Goal: Task Accomplishment & Management: Use online tool/utility

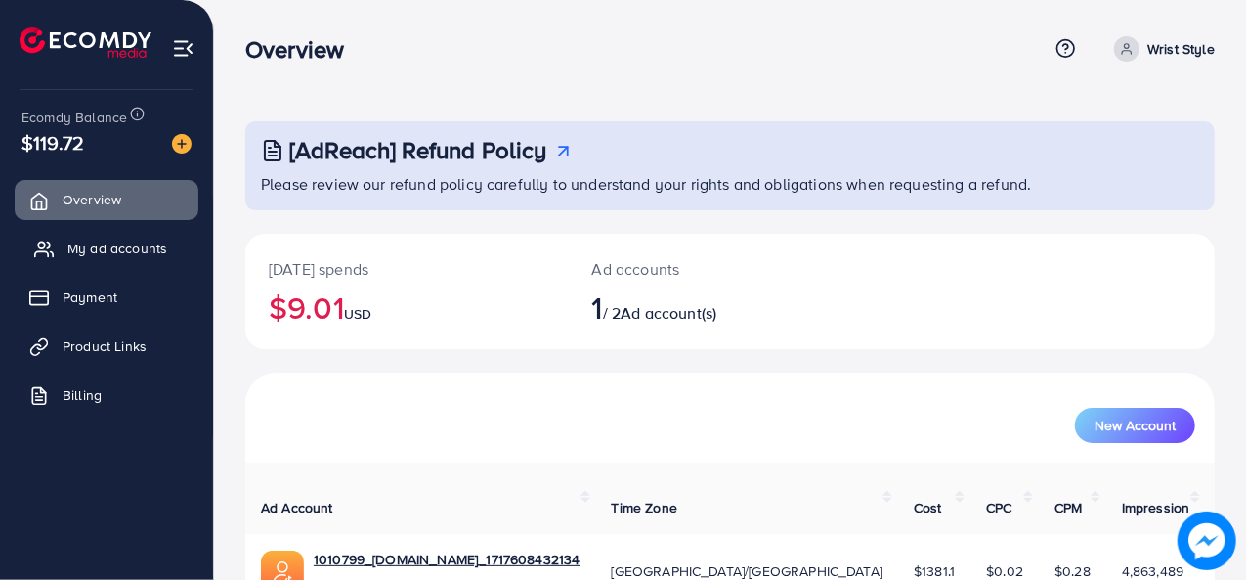
click at [139, 253] on span "My ad accounts" at bounding box center [117, 249] width 100 height 20
click at [96, 340] on span "Product Links" at bounding box center [109, 346] width 84 height 20
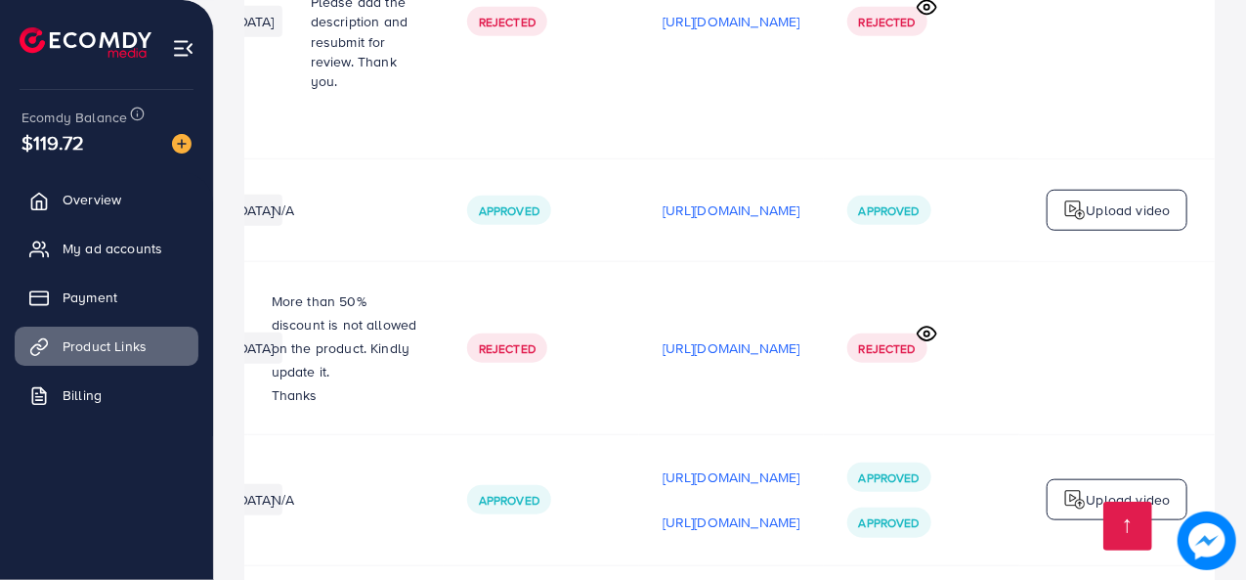
scroll to position [0, 578]
click at [731, 341] on p "[URL][DOMAIN_NAME]" at bounding box center [732, 347] width 138 height 23
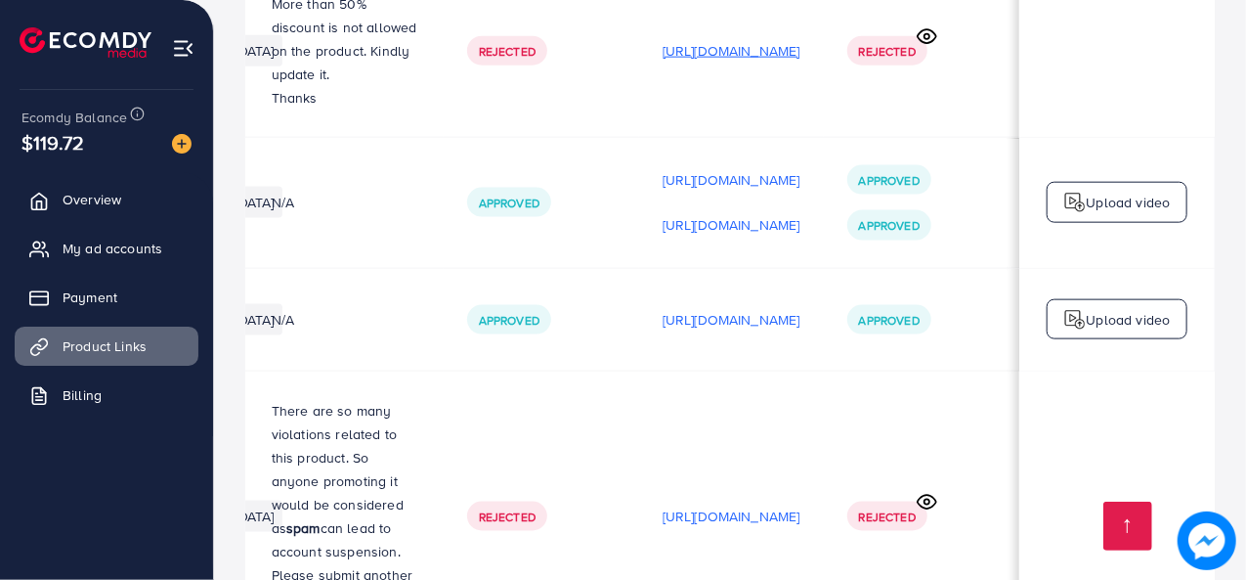
scroll to position [1277, 0]
click at [713, 308] on p "[URL][DOMAIN_NAME]" at bounding box center [732, 319] width 138 height 23
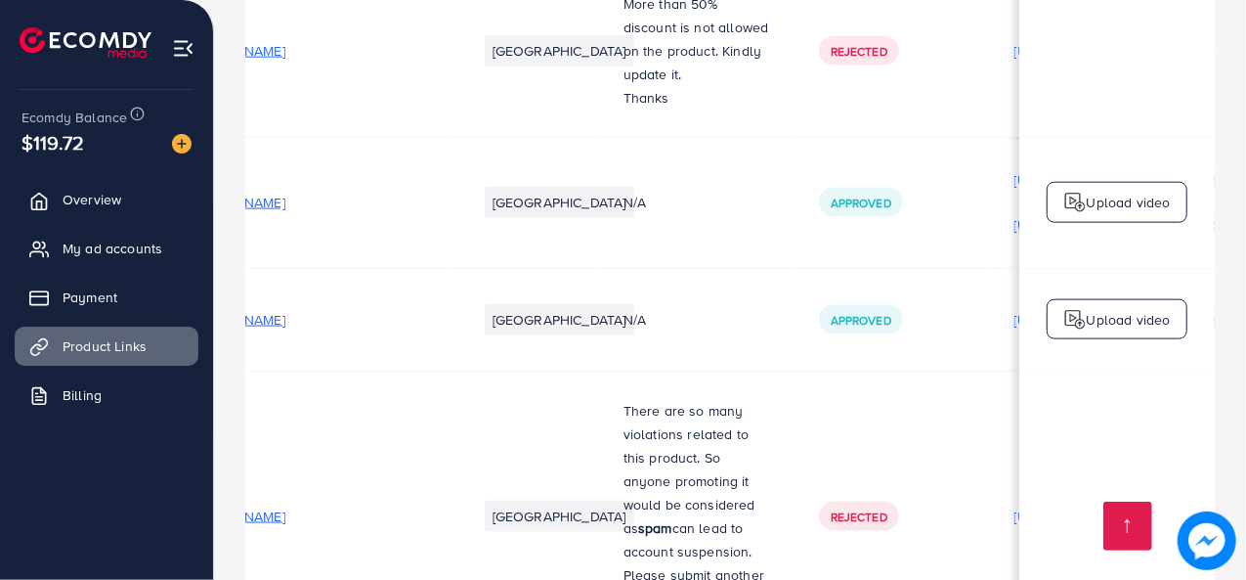
scroll to position [0, 119]
click at [287, 310] on span "[URL][DOMAIN_NAME]" at bounding box center [219, 320] width 138 height 20
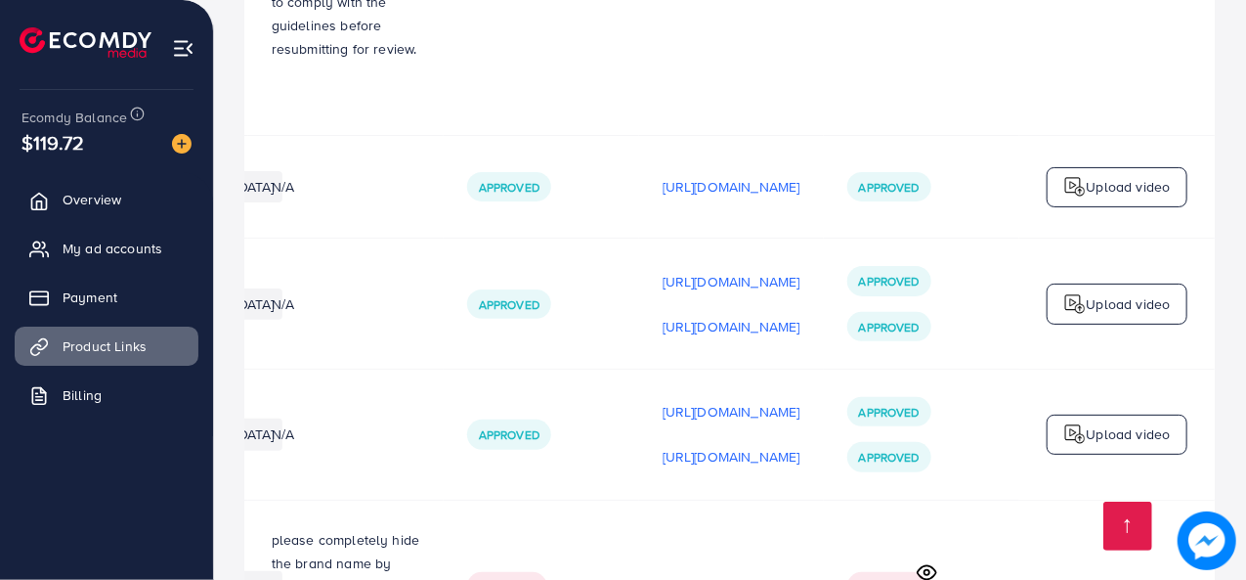
scroll to position [0, 579]
click at [663, 445] on p "[URL][DOMAIN_NAME]" at bounding box center [732, 456] width 138 height 23
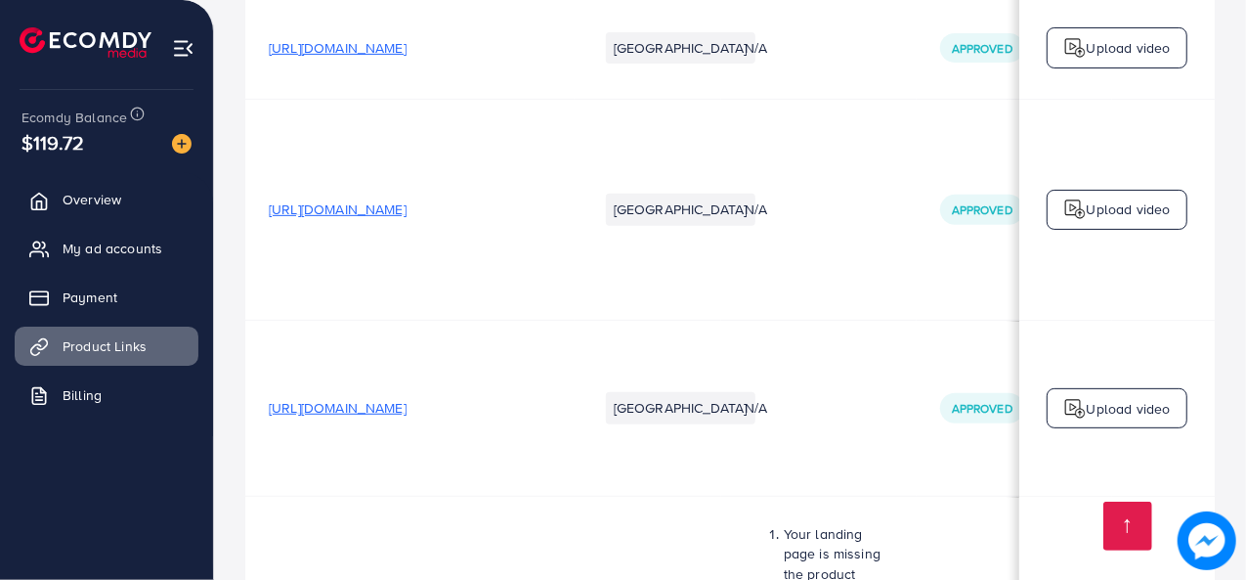
scroll to position [0, 0]
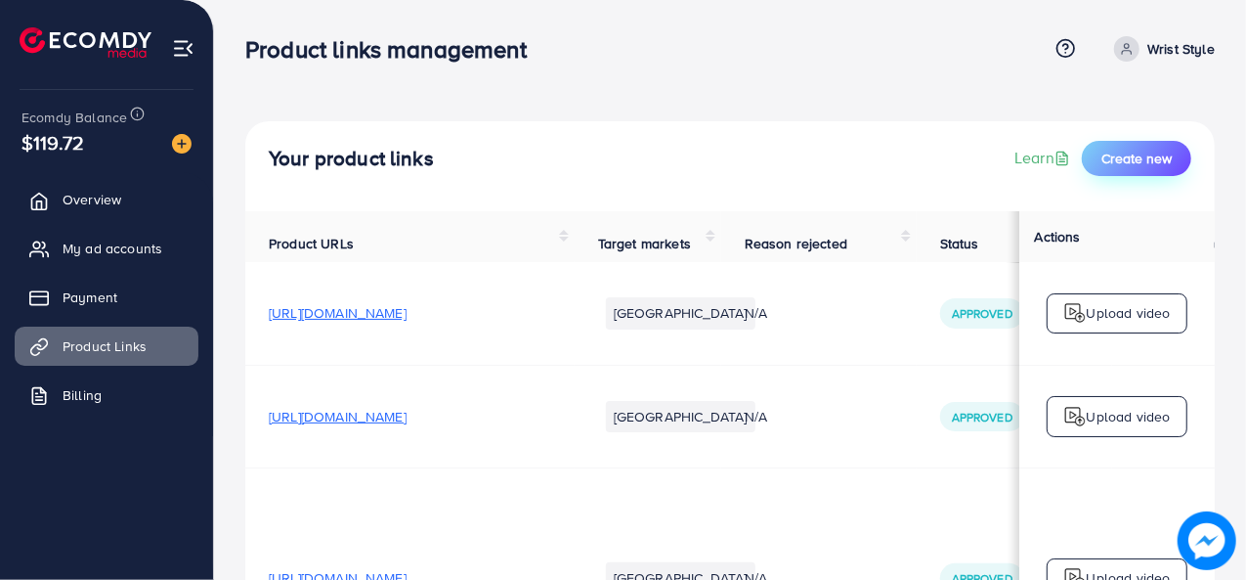
click at [1171, 148] on button "Create new" at bounding box center [1136, 158] width 109 height 35
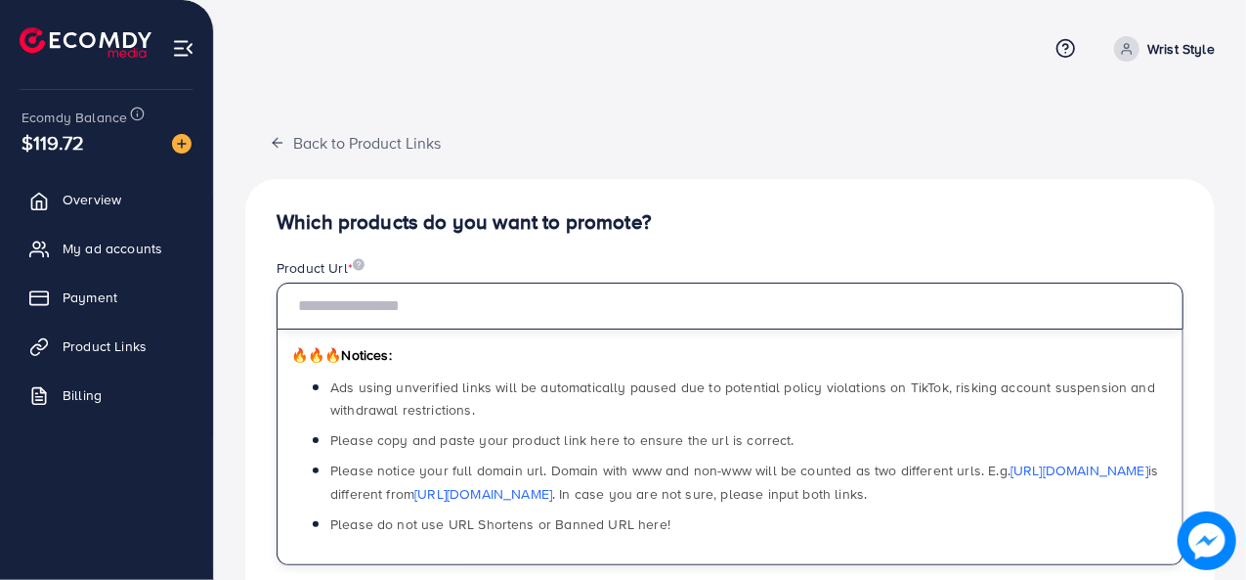
click at [555, 302] on input "text" at bounding box center [730, 305] width 907 height 47
paste input "**********"
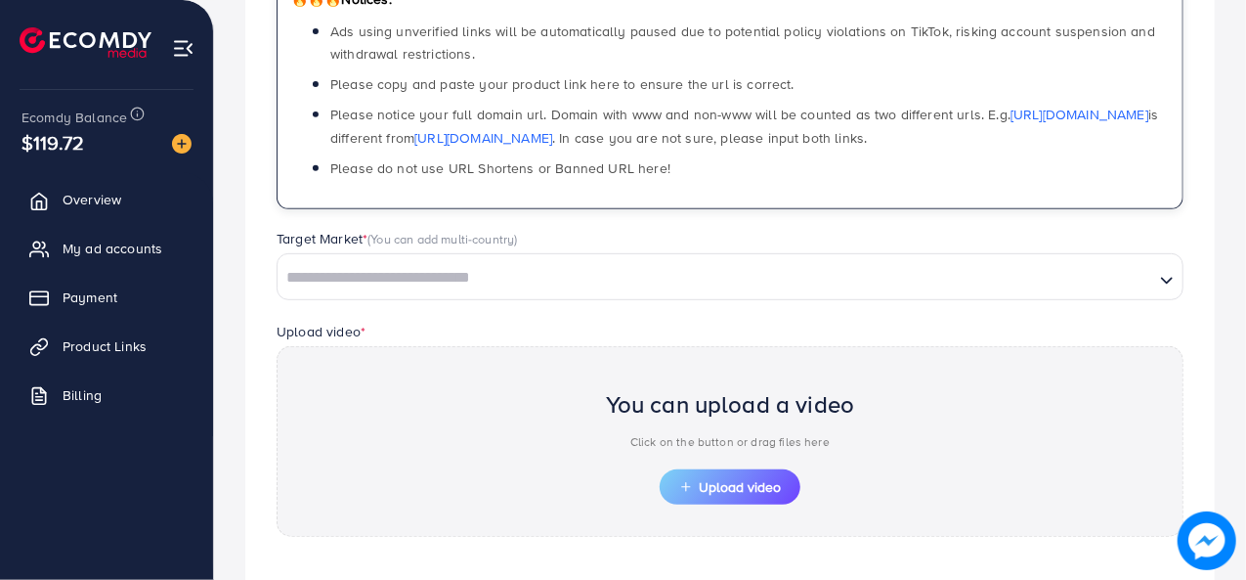
scroll to position [364, 0]
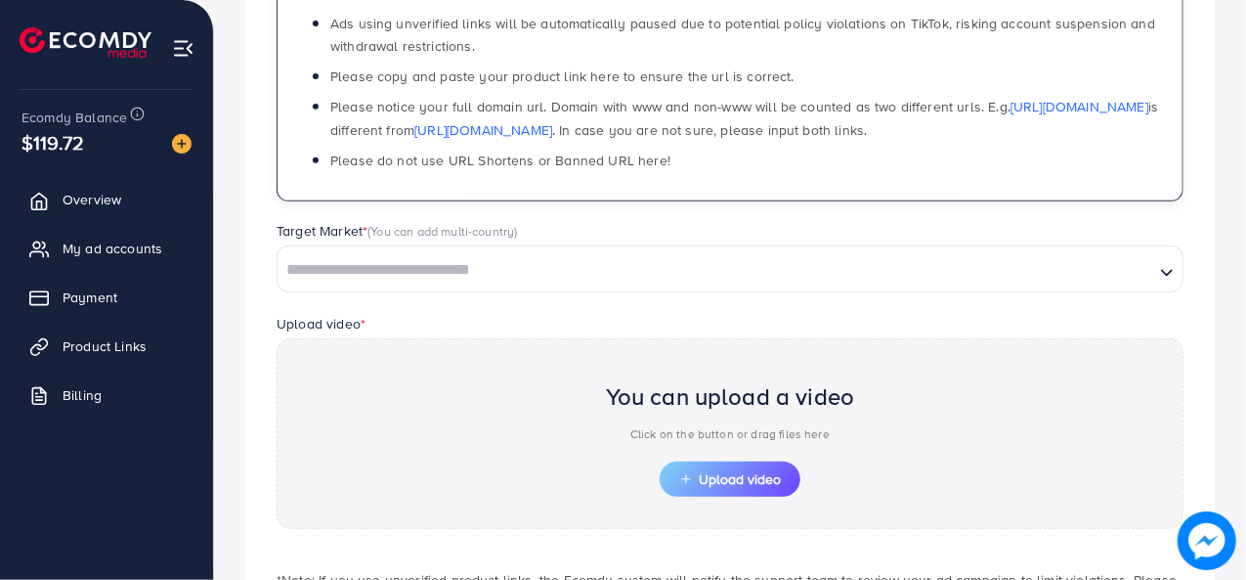
type input "**********"
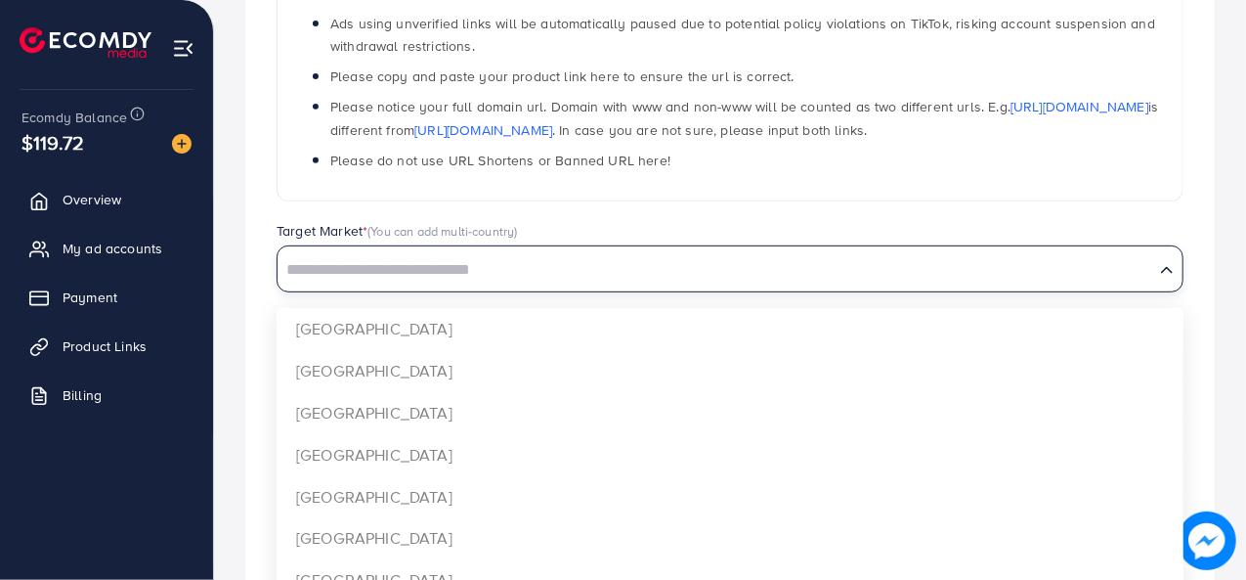
click at [550, 282] on input "Search for option" at bounding box center [716, 270] width 873 height 30
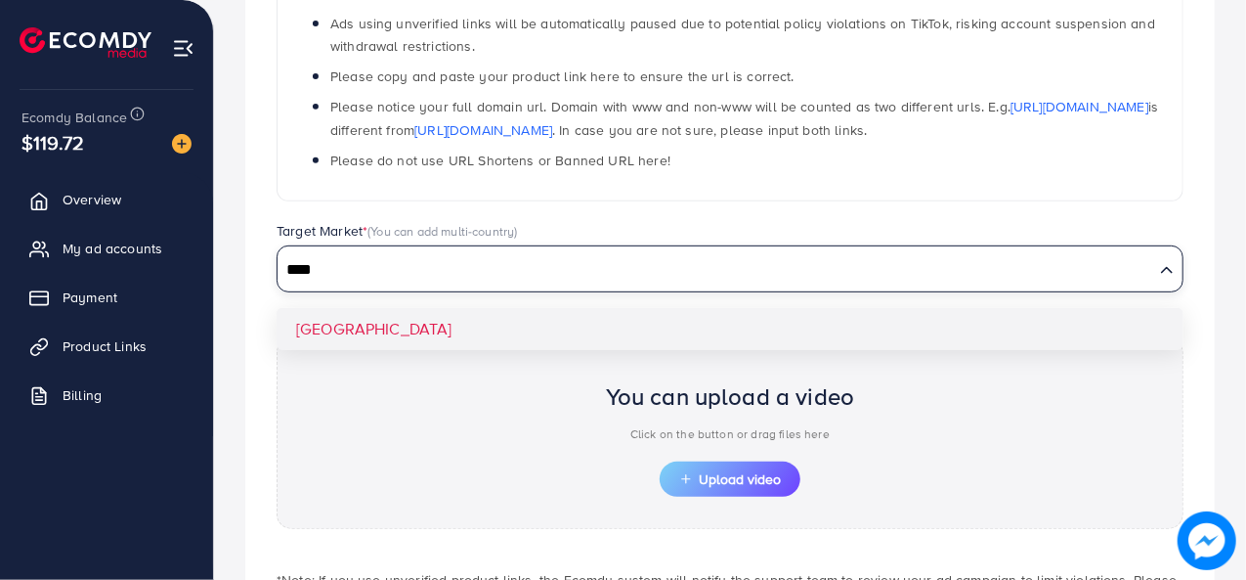
type input "****"
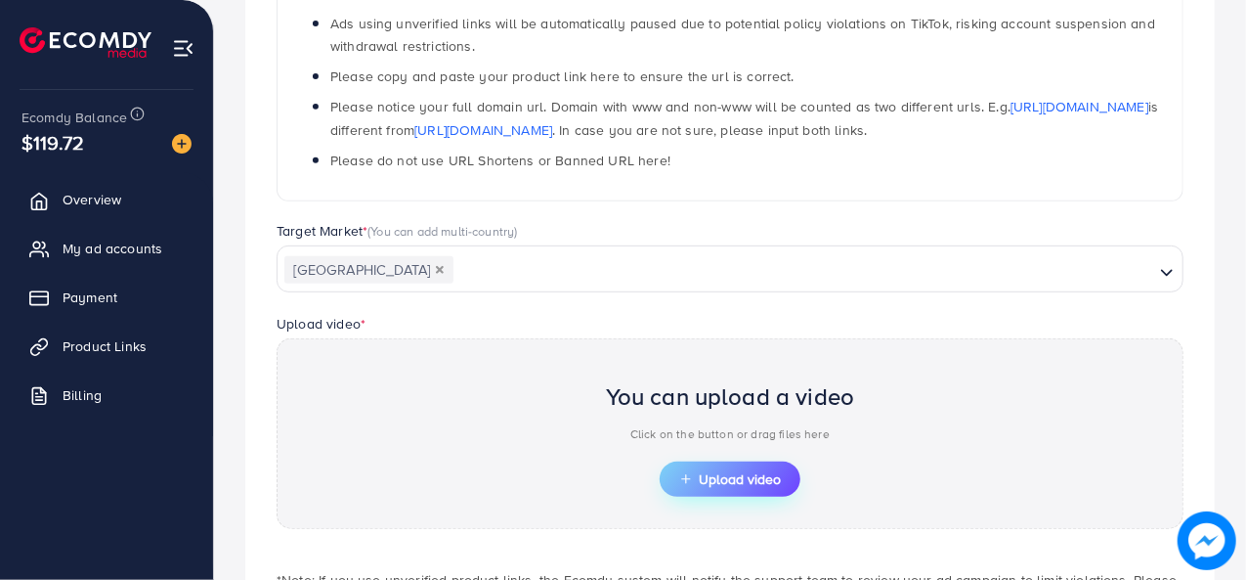
click at [743, 464] on button "Upload video" at bounding box center [730, 478] width 141 height 35
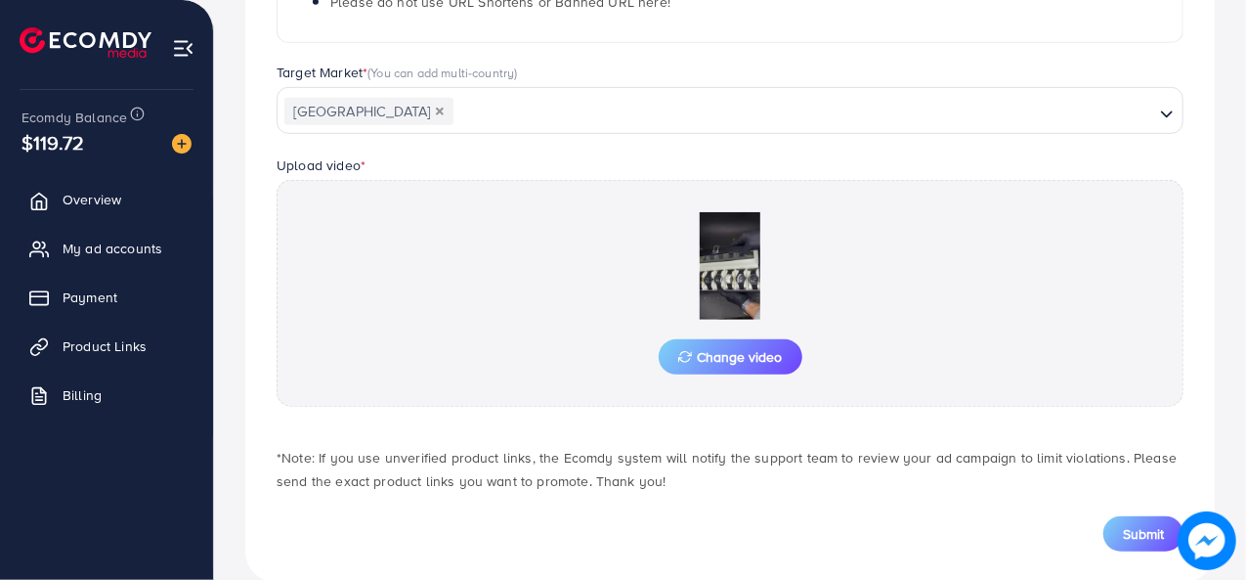
scroll to position [553, 0]
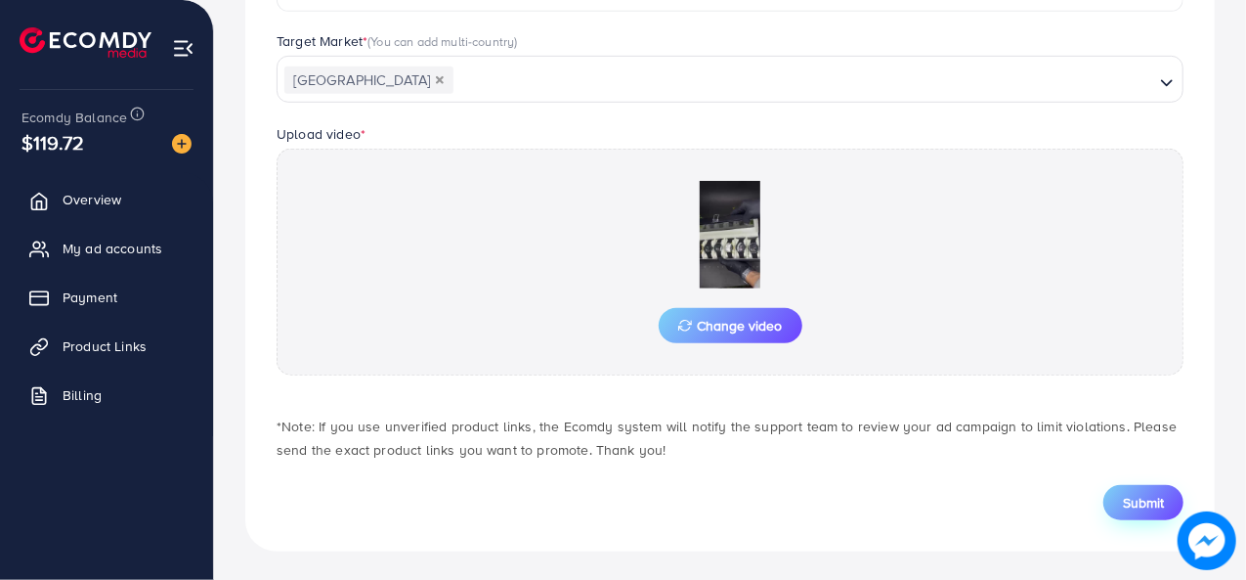
click at [1164, 497] on button "Submit" at bounding box center [1144, 502] width 80 height 35
click at [117, 361] on link "Product Links" at bounding box center [107, 345] width 184 height 39
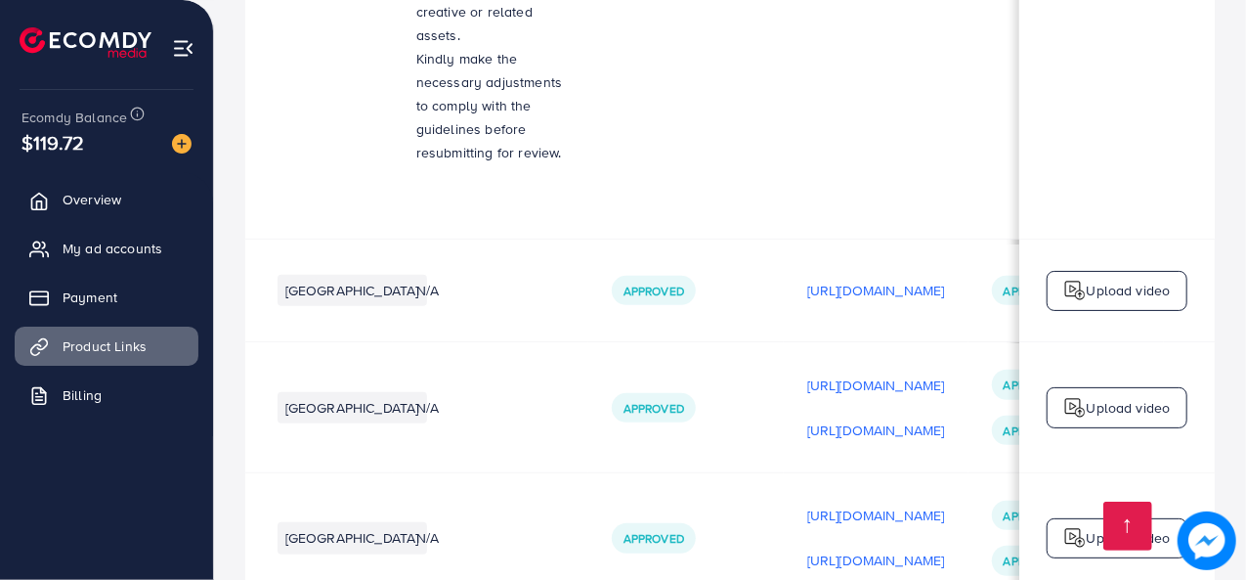
scroll to position [0, 331]
click at [831, 503] on p "[URL][DOMAIN_NAME]" at bounding box center [873, 514] width 138 height 23
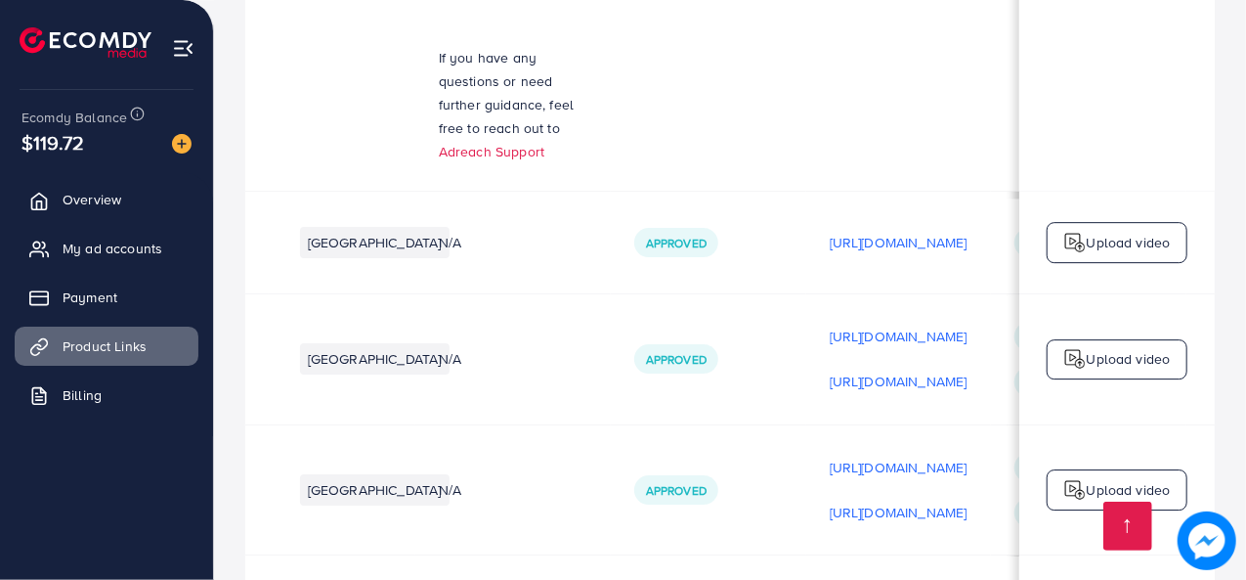
scroll to position [0, 311]
click at [855, 456] on p "[URL][DOMAIN_NAME]" at bounding box center [894, 467] width 138 height 23
click at [1095, 478] on p "Upload video" at bounding box center [1129, 489] width 84 height 23
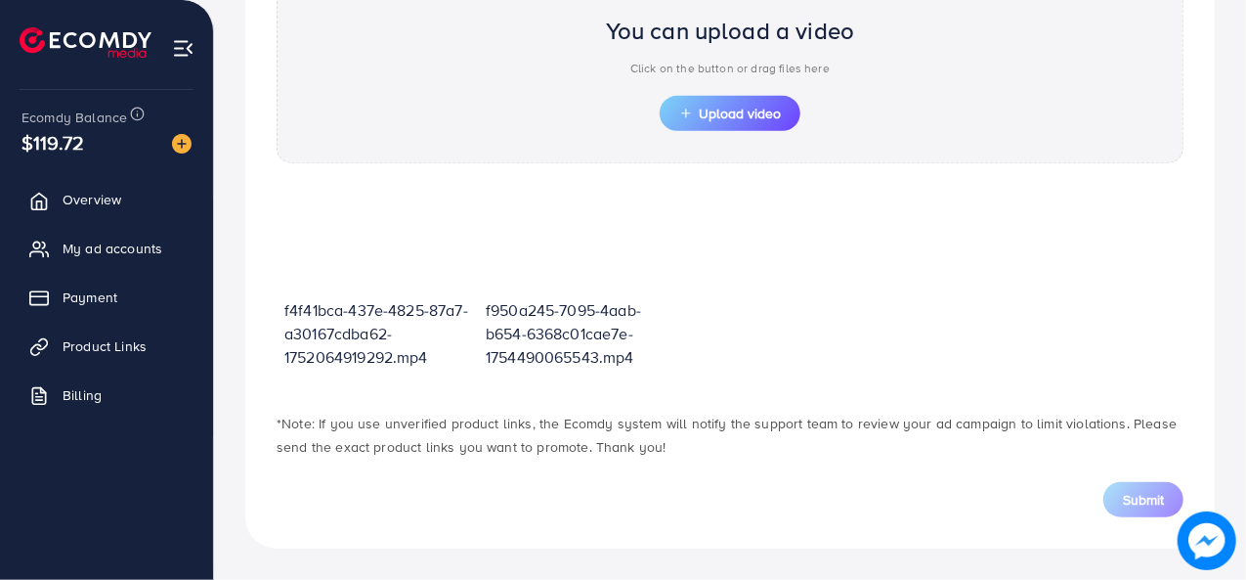
scroll to position [700, 0]
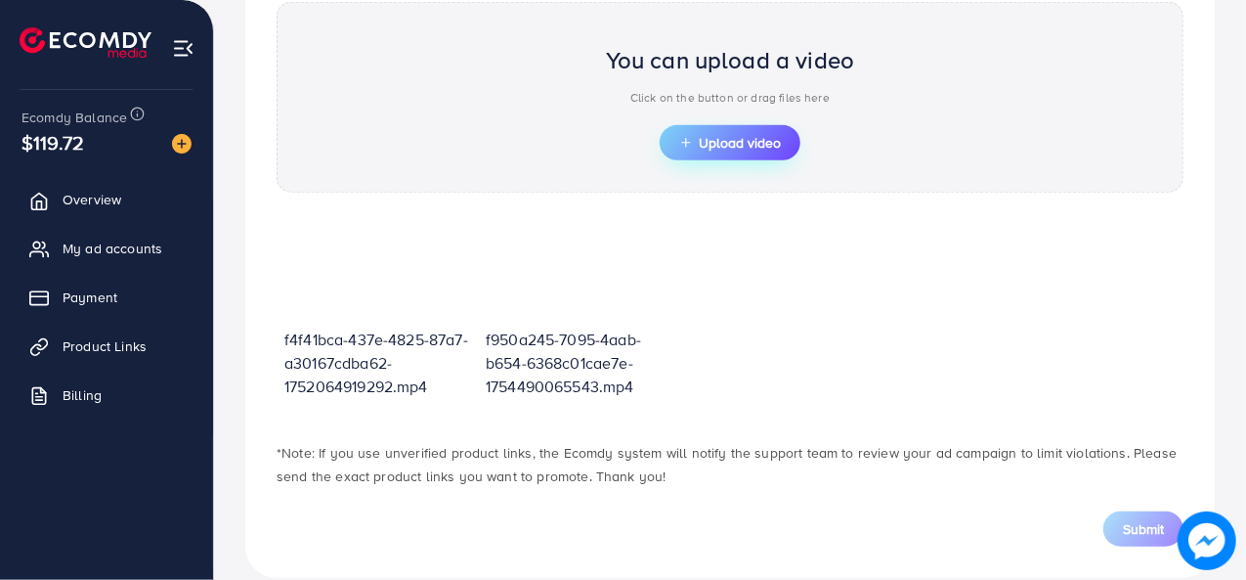
click at [725, 136] on span "Upload video" at bounding box center [730, 143] width 102 height 14
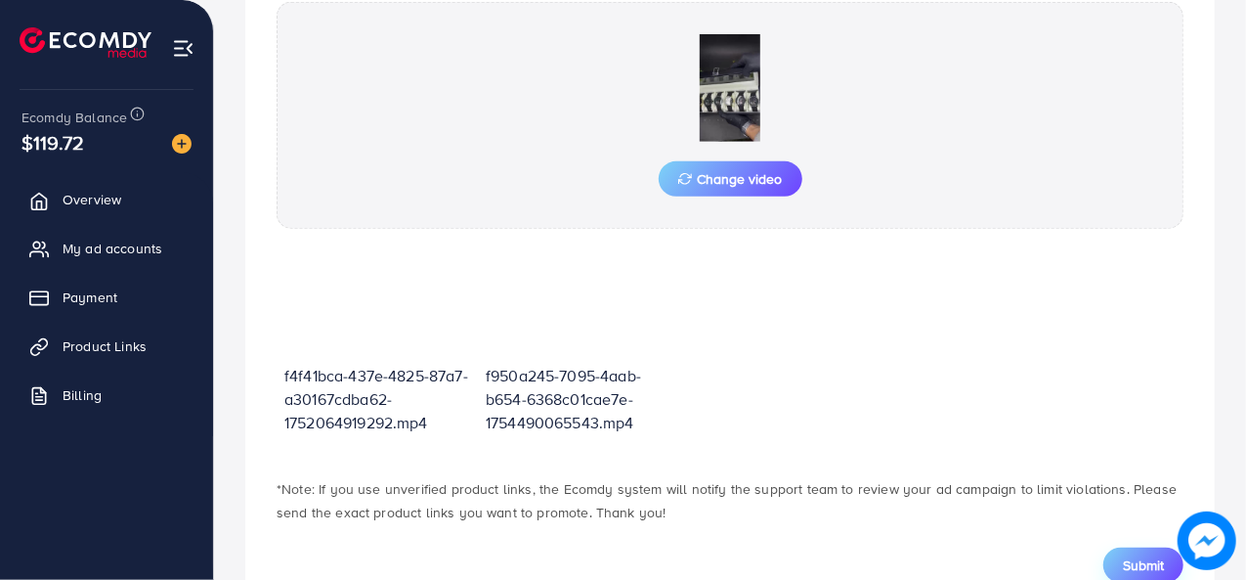
click at [1135, 555] on span "Submit" at bounding box center [1143, 565] width 41 height 20
